Goal: Task Accomplishment & Management: Manage account settings

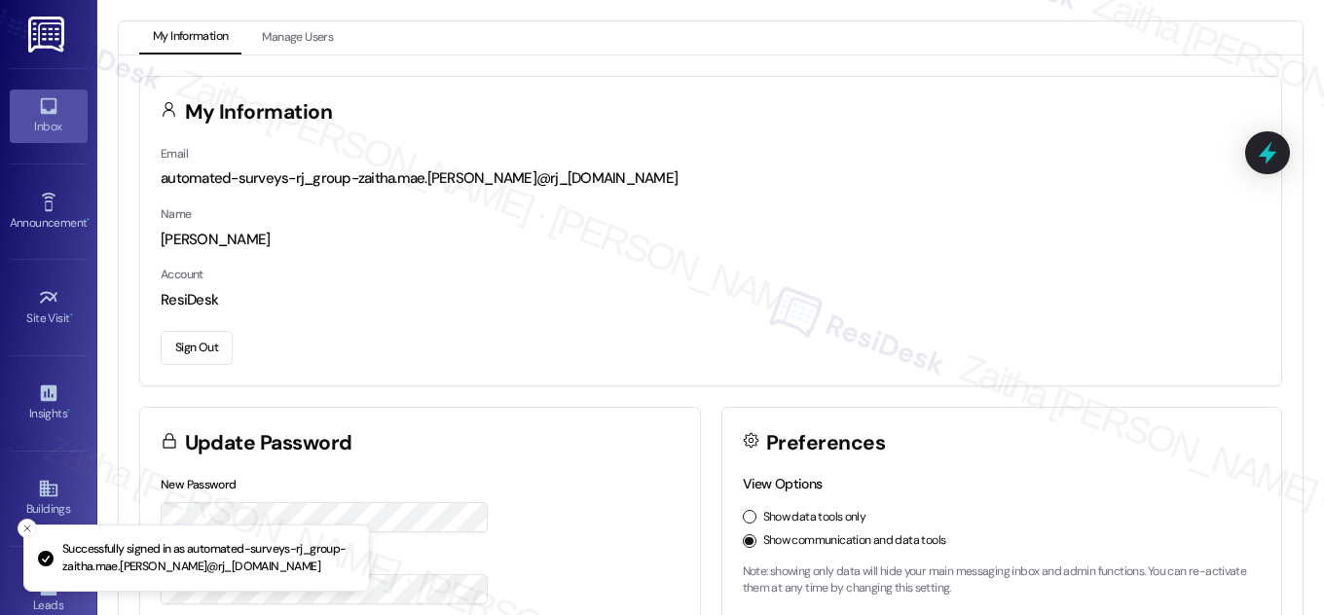
drag, startPoint x: 22, startPoint y: 125, endPoint x: 44, endPoint y: 118, distance: 22.5
click at [24, 125] on div "Inbox" at bounding box center [48, 126] width 97 height 19
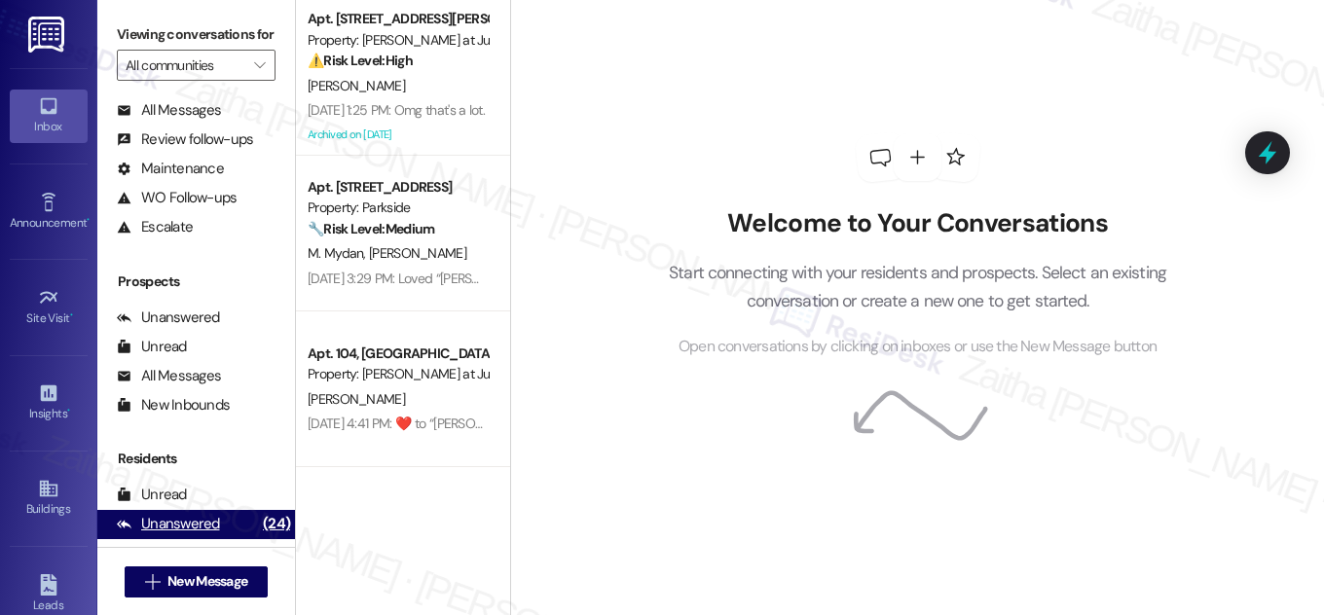
scroll to position [257, 0]
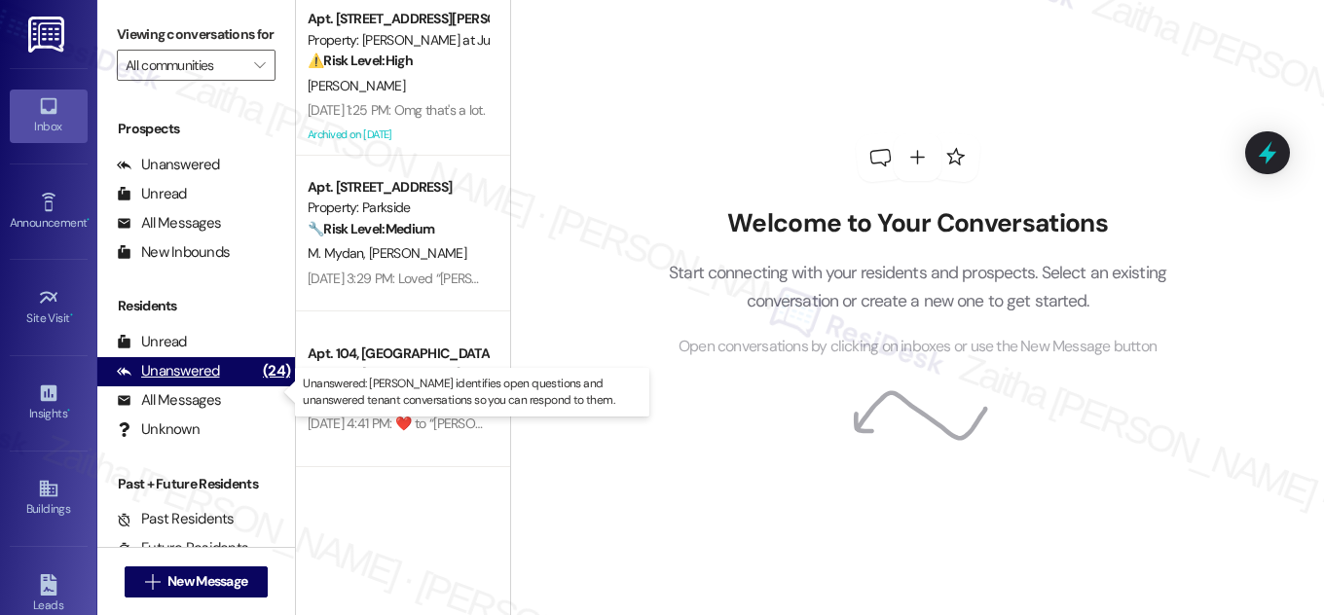
click at [179, 382] on div "Unanswered" at bounding box center [168, 371] width 103 height 20
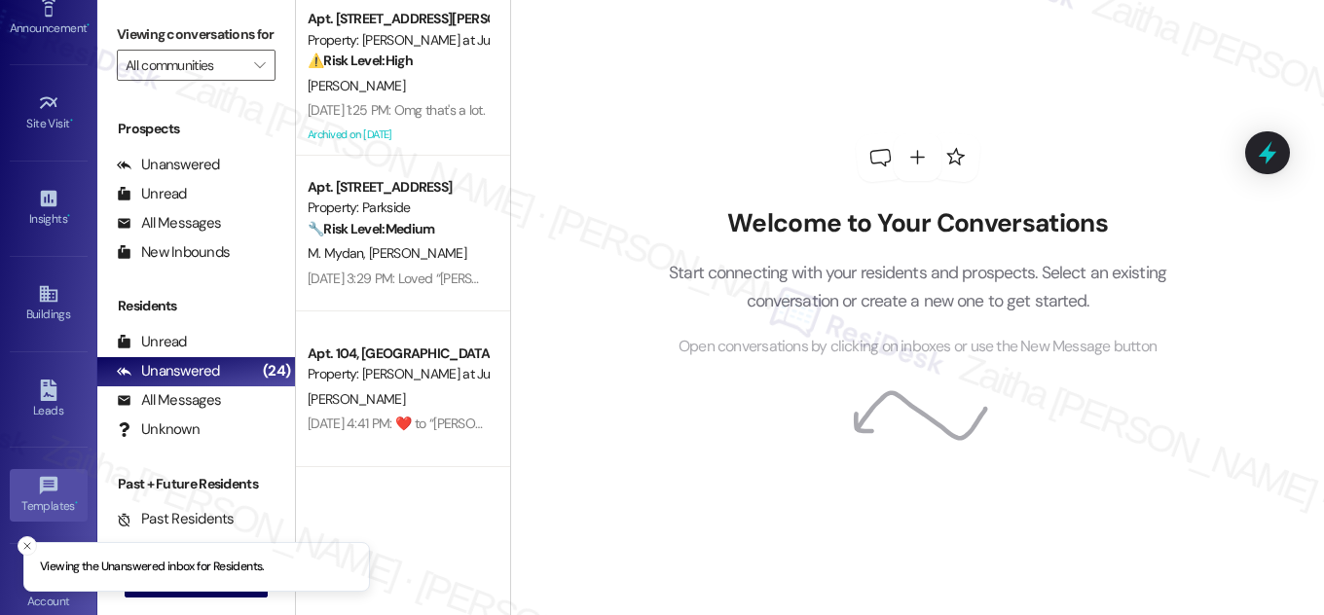
scroll to position [306, 0]
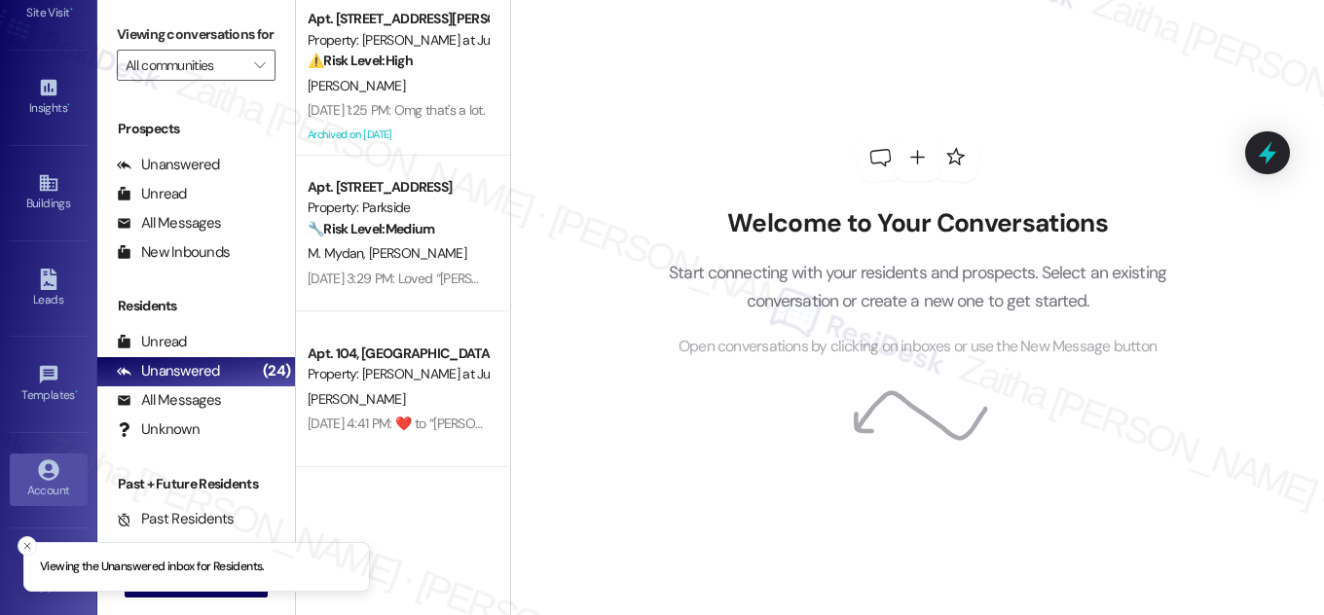
click at [57, 481] on div "Account" at bounding box center [48, 490] width 97 height 19
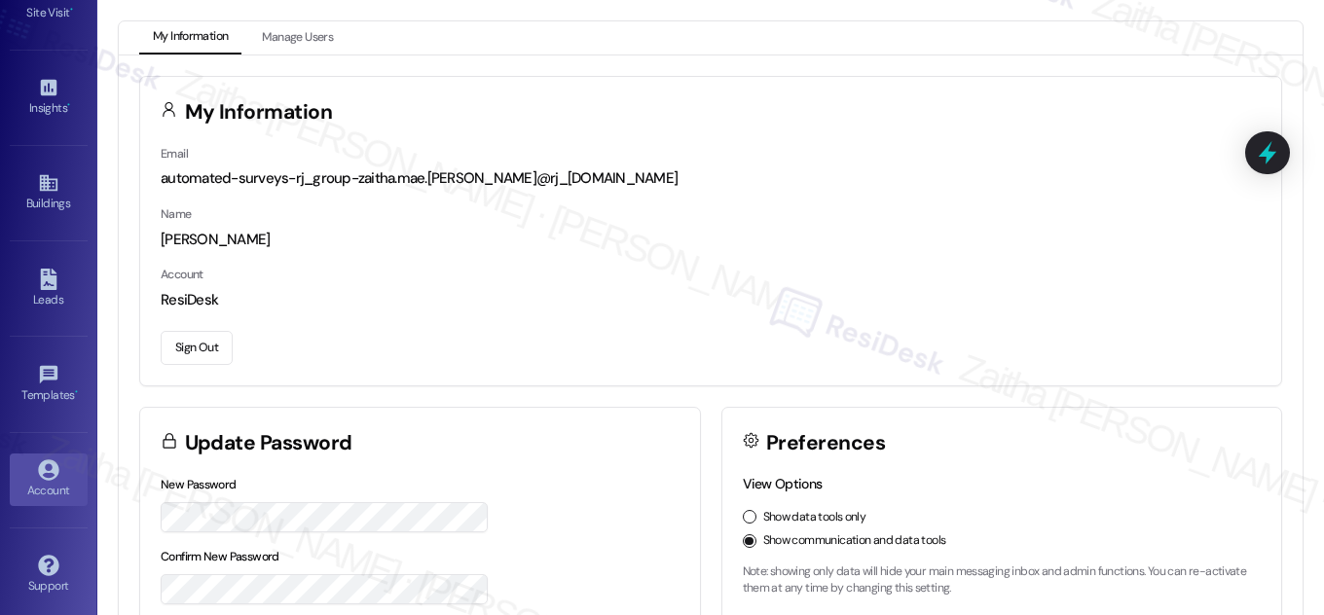
click at [189, 353] on button "Sign Out" at bounding box center [197, 348] width 72 height 34
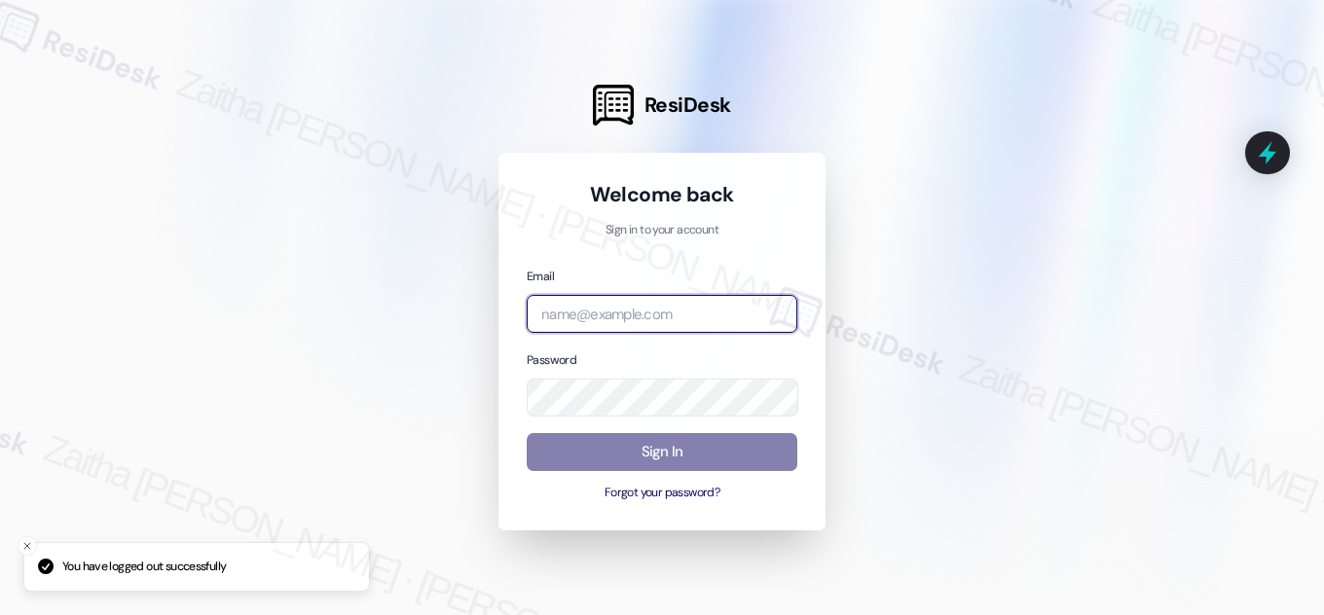
click at [679, 318] on input "email" at bounding box center [662, 314] width 271 height 38
type input "a"
type input "automated-surveys-grant_main-zaitha.mae.[PERSON_NAME]@grant_[DOMAIN_NAME]"
